Goal: Information Seeking & Learning: Learn about a topic

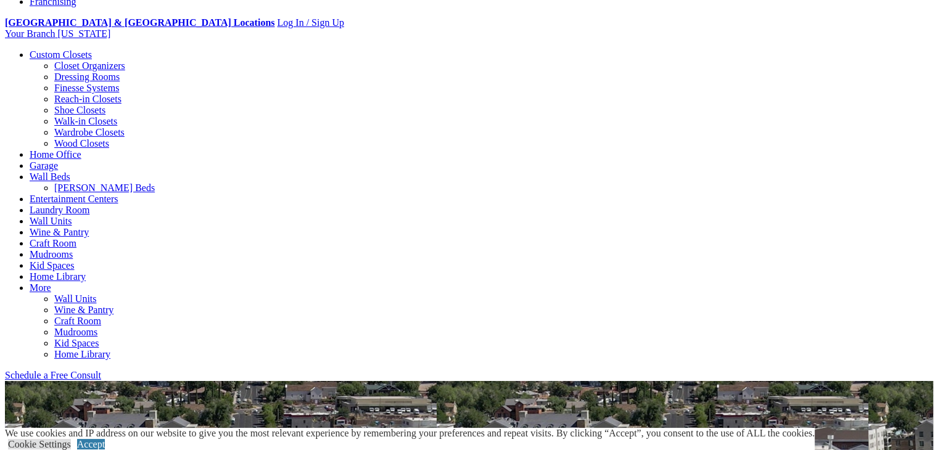
scroll to position [460, 0]
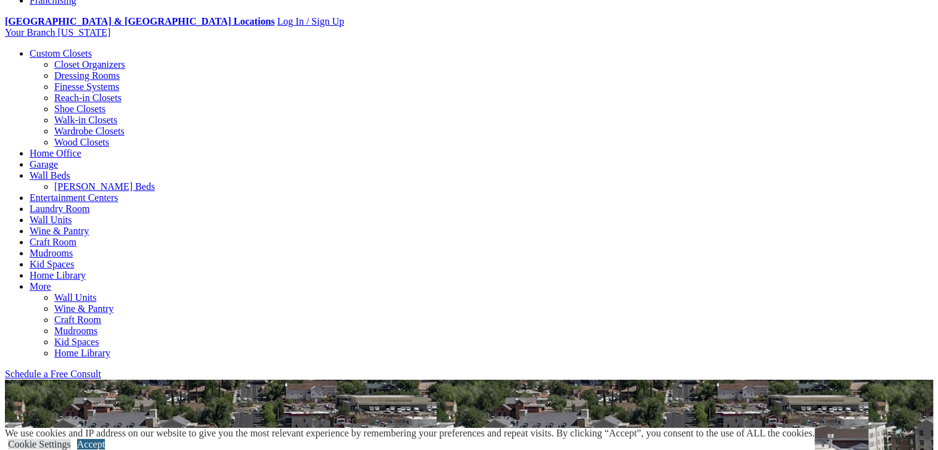
click at [105, 439] on link "Accept" at bounding box center [91, 444] width 28 height 10
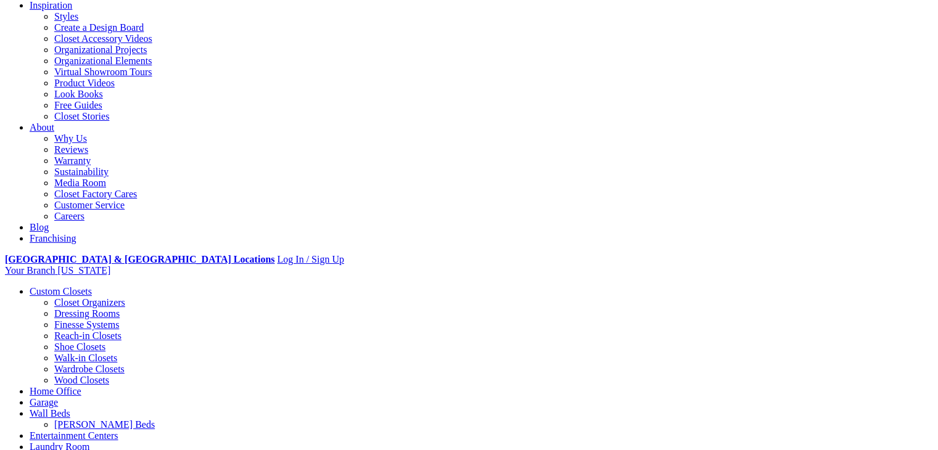
scroll to position [0, 0]
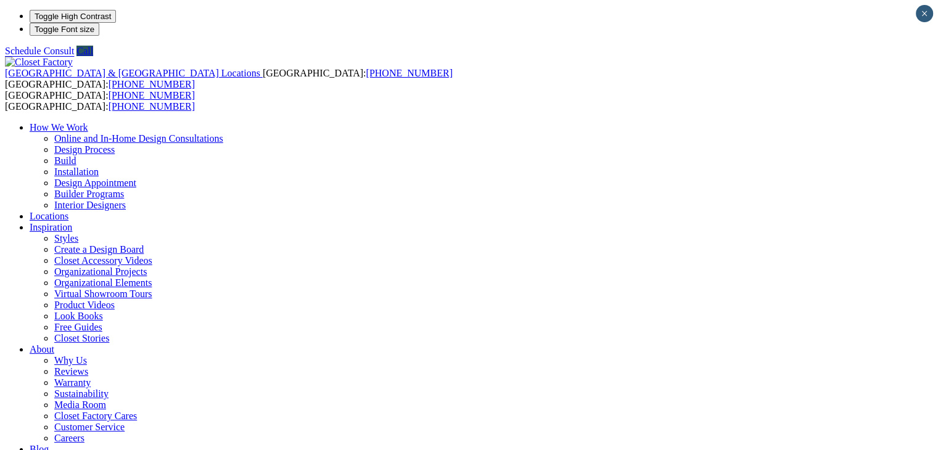
click at [84, 433] on link "Careers" at bounding box center [69, 438] width 30 height 10
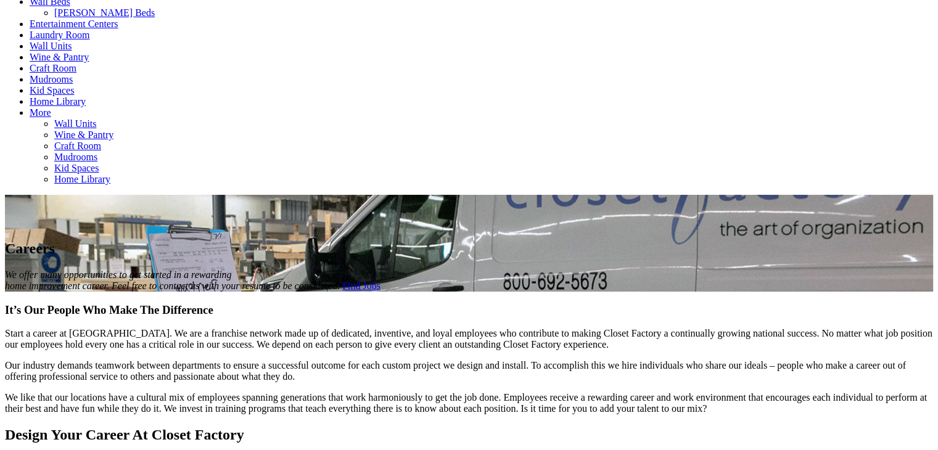
scroll to position [590, 0]
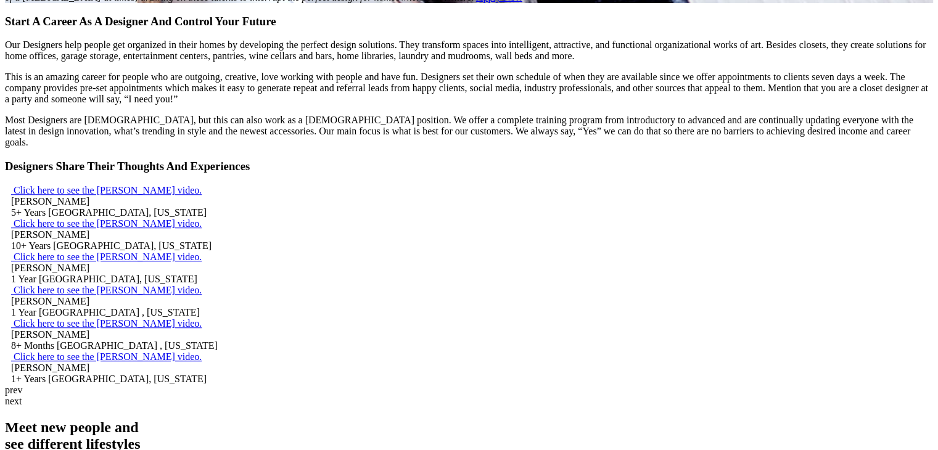
scroll to position [924, 0]
